Goal: Contribute content: Contribute content

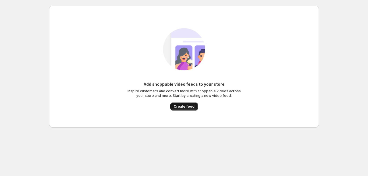
click at [184, 107] on span "Create feed" at bounding box center [184, 106] width 21 height 5
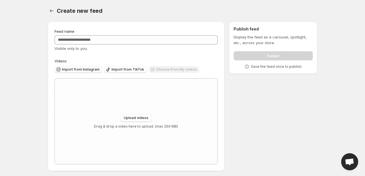
scroll to position [2, 0]
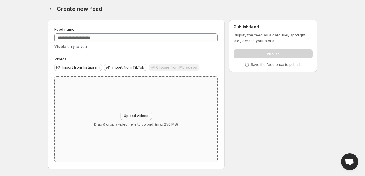
click at [134, 114] on span "Upload videos" at bounding box center [136, 115] width 25 height 5
type input "**********"
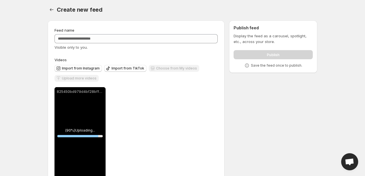
scroll to position [17, 0]
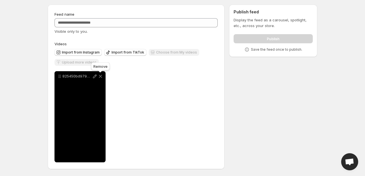
click at [100, 78] on icon at bounding box center [101, 76] width 6 height 6
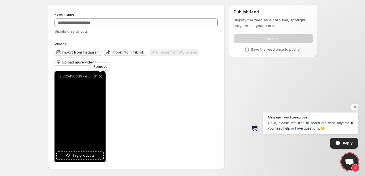
click at [100, 78] on icon at bounding box center [101, 76] width 6 height 6
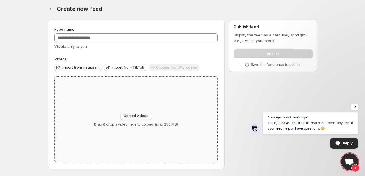
click at [137, 114] on span "Upload videos" at bounding box center [136, 115] width 25 height 5
type input "**********"
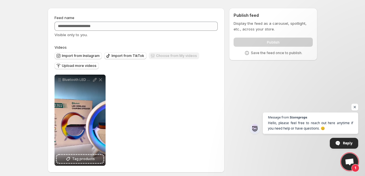
scroll to position [17, 0]
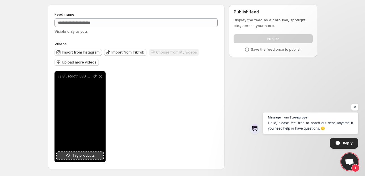
click at [80, 155] on span "Tag products" at bounding box center [83, 155] width 23 height 6
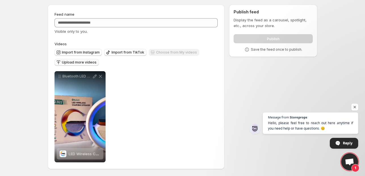
click at [77, 62] on span "Upload more videos" at bounding box center [79, 62] width 35 height 5
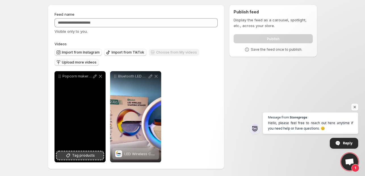
click at [83, 156] on span "Tag products" at bounding box center [83, 155] width 23 height 6
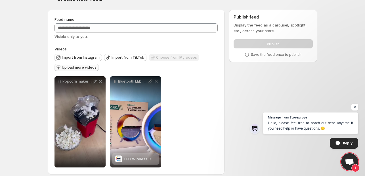
scroll to position [0, 0]
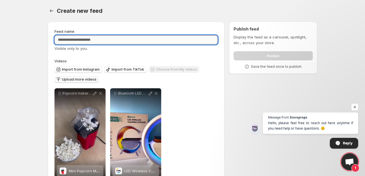
click at [122, 40] on input "Feed name" at bounding box center [136, 39] width 163 height 9
type input "****"
click at [202, 64] on div "Import from Instagram Import from TikTok Choose from My videos Upload more vide…" at bounding box center [135, 74] width 166 height 20
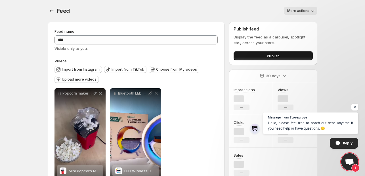
click at [273, 54] on span "Publish" at bounding box center [273, 56] width 13 height 6
click at [276, 54] on span "Publish" at bounding box center [273, 56] width 13 height 6
